Goal: Find contact information: Find contact information

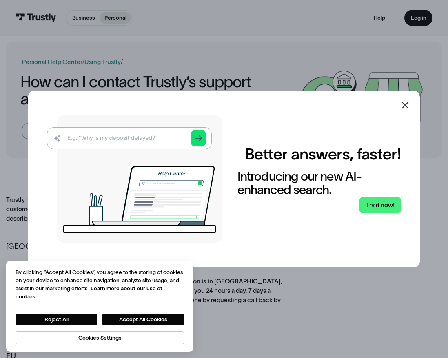
click at [401, 108] on div at bounding box center [406, 106] width 20 height 20
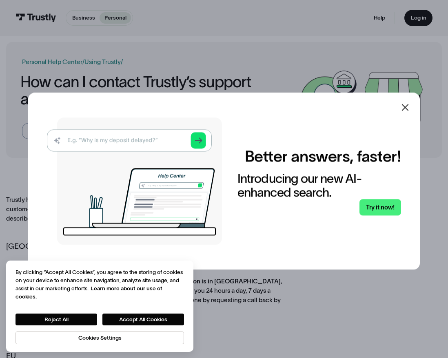
click at [404, 105] on div "Better answers, faster! Introducing our new AI-enhanced search. Try it now!" at bounding box center [224, 181] width 392 height 177
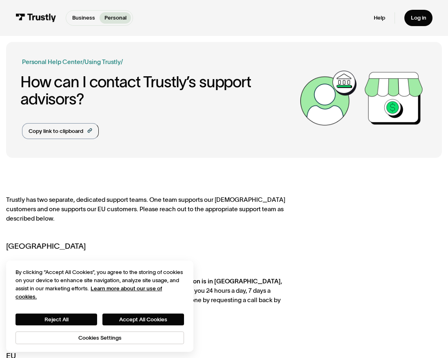
scroll to position [409, 0]
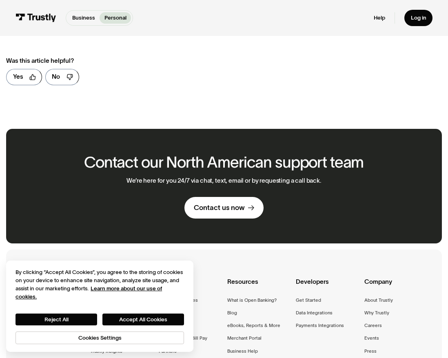
click at [218, 198] on div "We’re here for you 24/7 via chat, text, email or by requesting a call back. Con…" at bounding box center [224, 198] width 195 height 42
click at [218, 210] on div "Contact us now" at bounding box center [219, 207] width 51 height 9
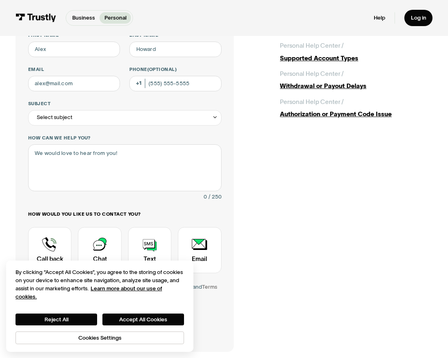
scroll to position [73, 0]
